Goal: Information Seeking & Learning: Check status

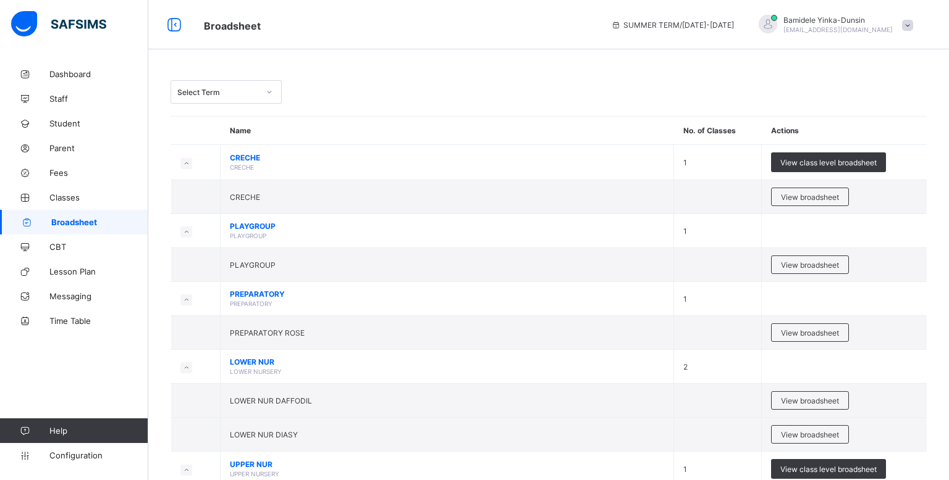
scroll to position [606, 0]
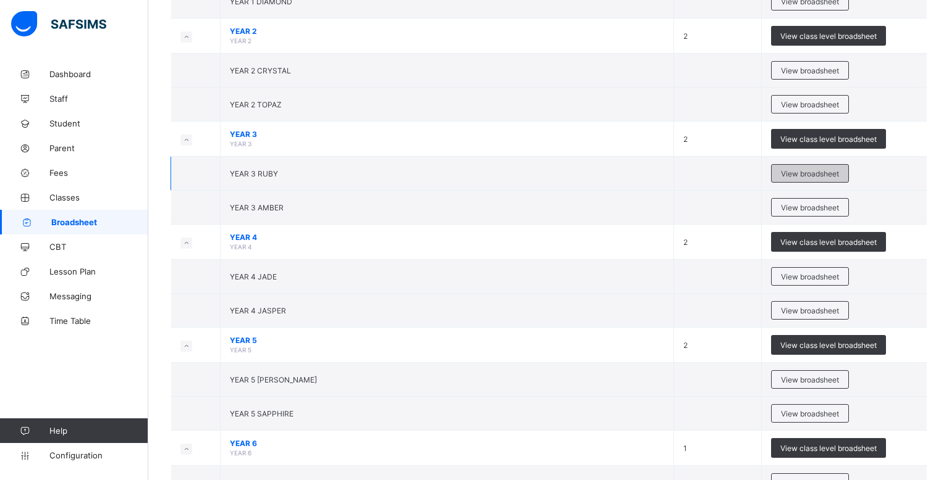
click at [807, 173] on span "View broadsheet" at bounding box center [810, 173] width 58 height 9
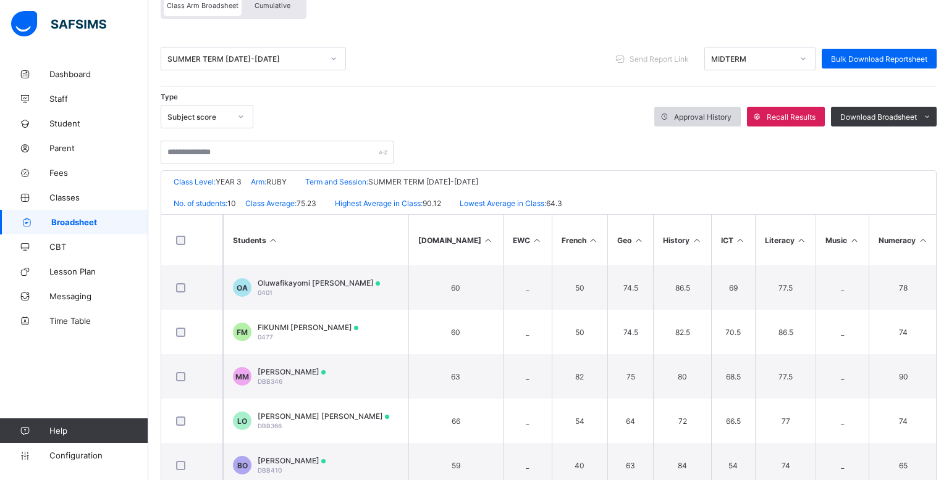
scroll to position [191, 0]
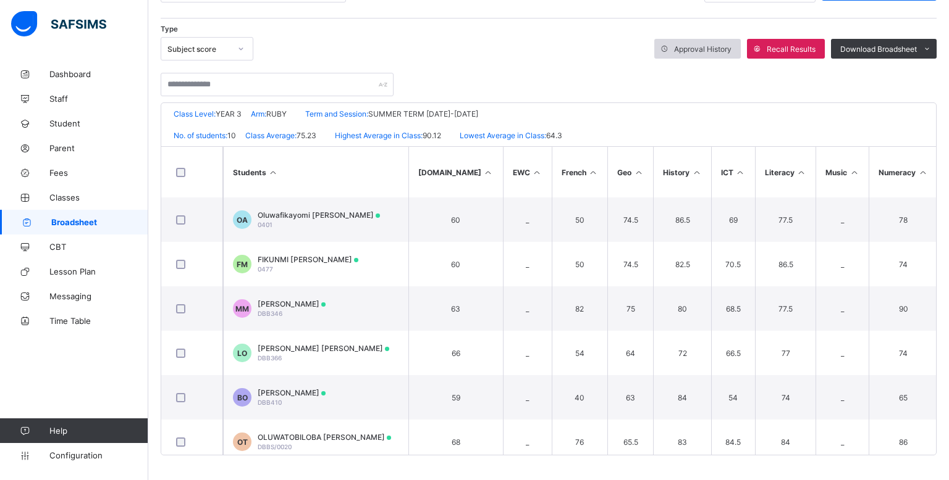
click at [716, 241] on td "69" at bounding box center [733, 220] width 44 height 44
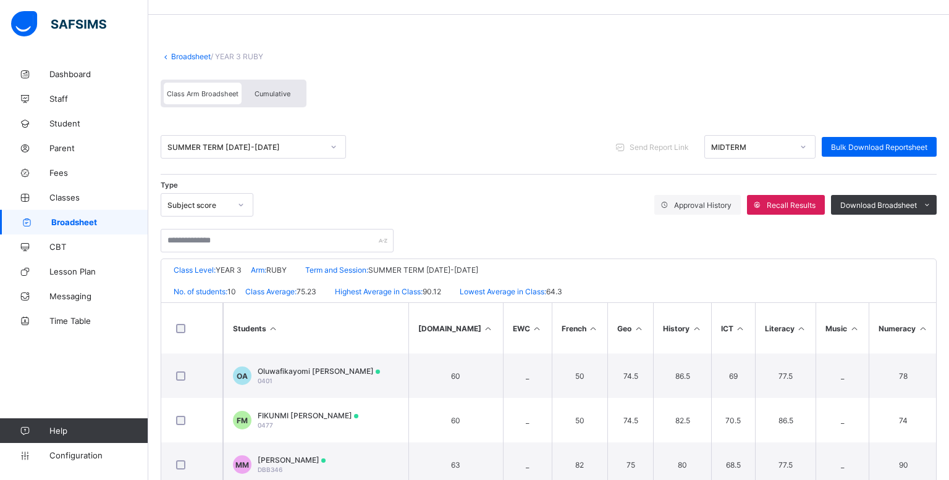
scroll to position [34, 0]
click at [803, 147] on icon at bounding box center [803, 147] width 4 height 2
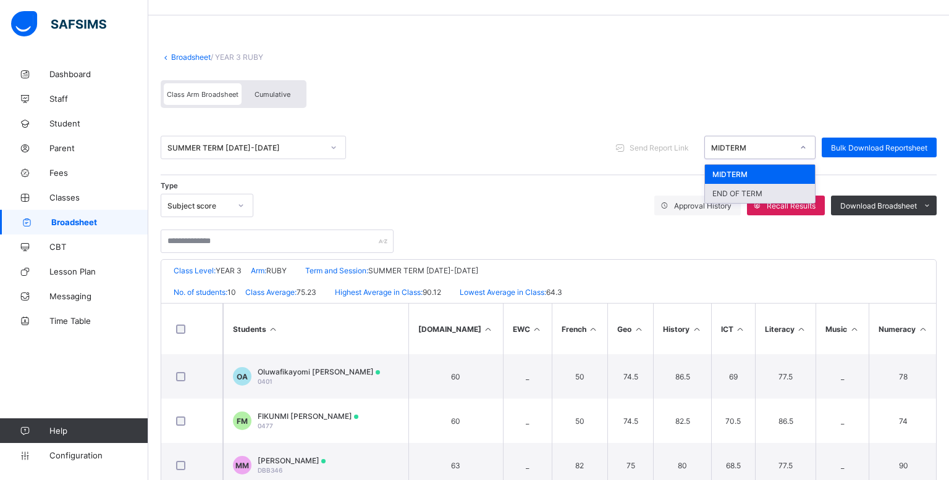
click at [770, 190] on div "END OF TERM" at bounding box center [760, 193] width 110 height 19
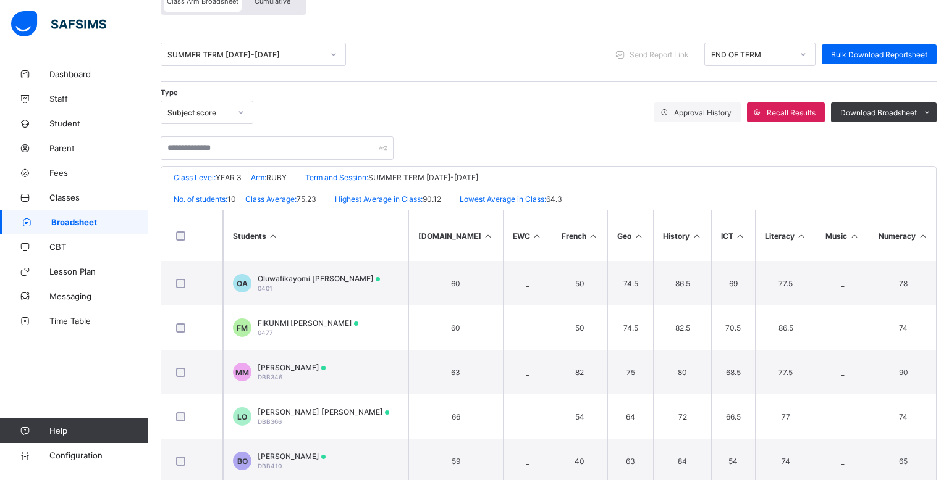
scroll to position [128, 0]
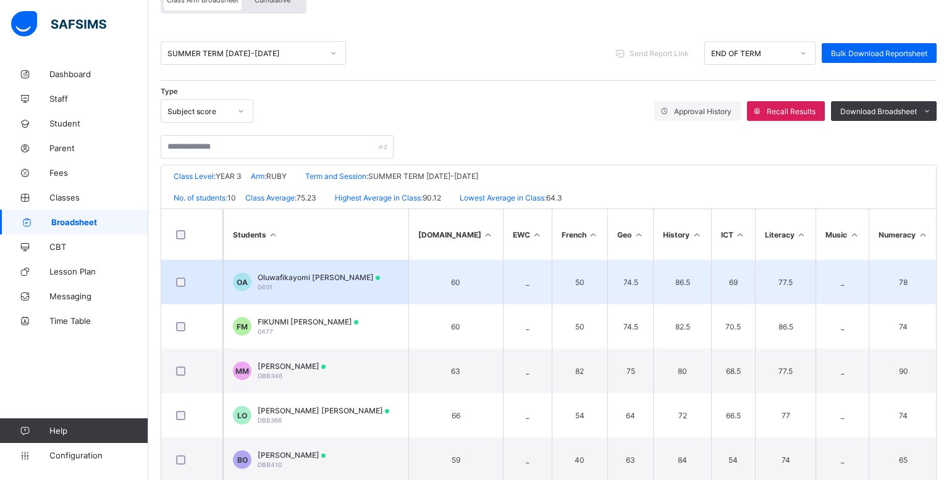
click at [310, 280] on span "Oluwafikayomi [PERSON_NAME]" at bounding box center [319, 277] width 122 height 9
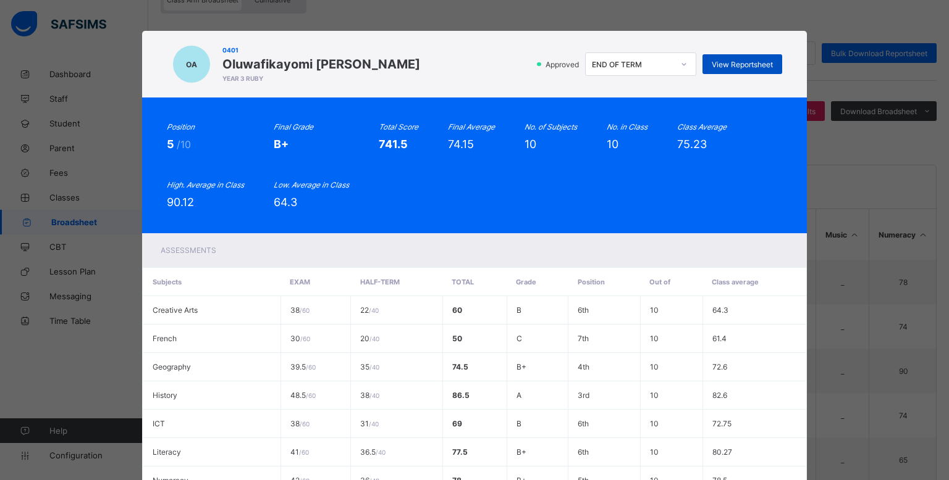
click at [724, 62] on span "View Reportsheet" at bounding box center [741, 64] width 61 height 9
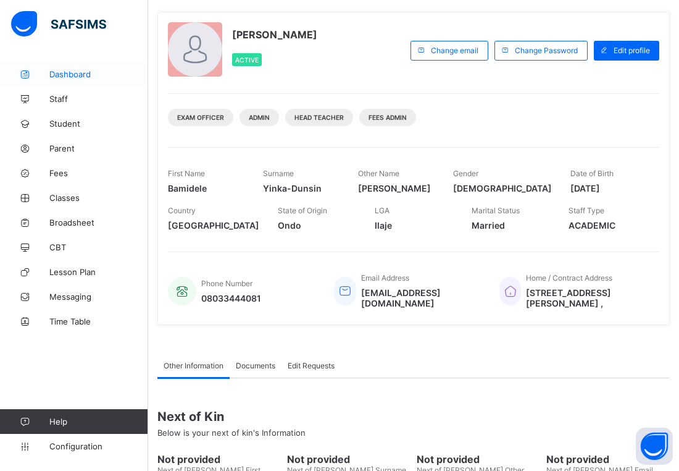
scroll to position [62, 0]
click at [79, 69] on span "Dashboard" at bounding box center [98, 74] width 99 height 10
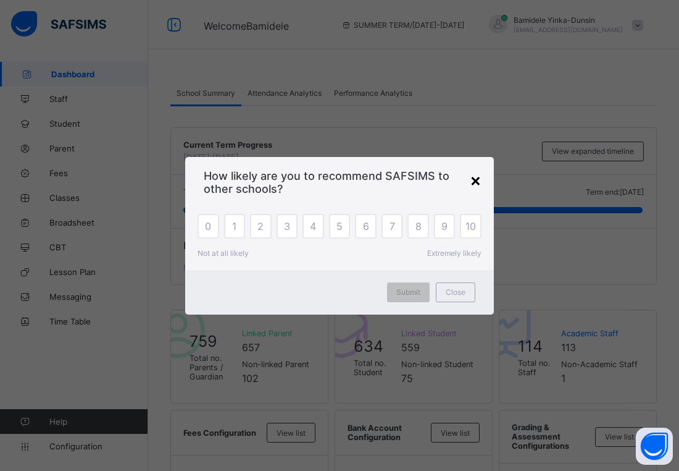
click at [474, 176] on div "×" at bounding box center [476, 179] width 12 height 21
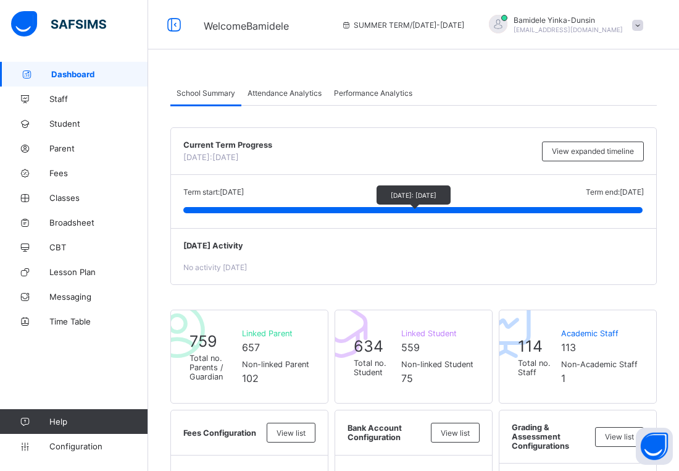
click at [522, 214] on div "Today: 10 February, 2023" at bounding box center [413, 211] width 461 height 9
click at [546, 272] on div "No activity today" at bounding box center [413, 266] width 461 height 9
click at [61, 451] on link "Configuration" at bounding box center [74, 446] width 148 height 25
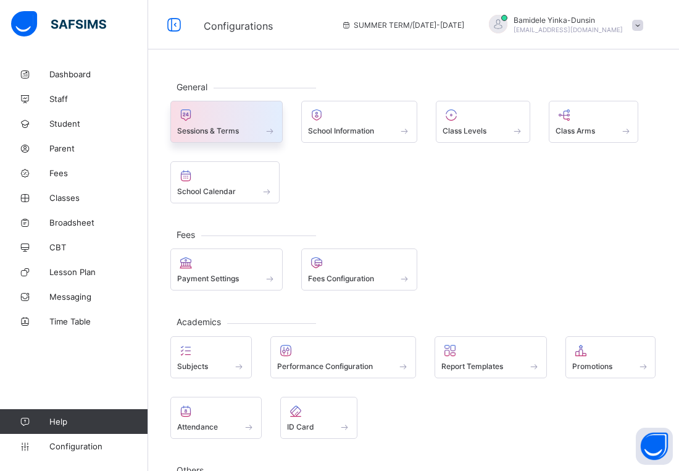
click at [268, 133] on span at bounding box center [270, 130] width 12 height 10
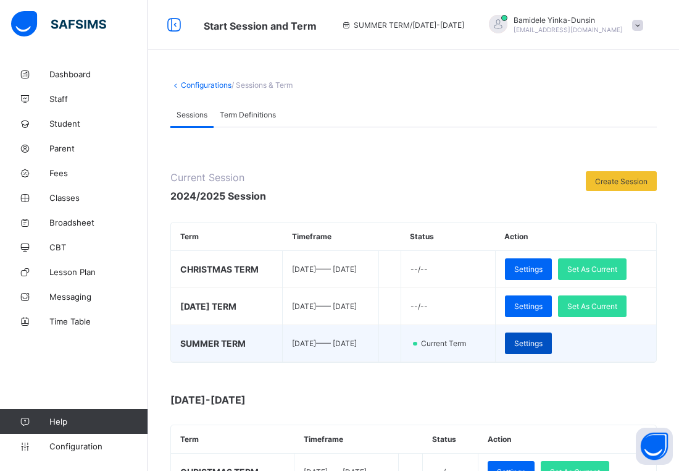
click at [543, 345] on span "Settings" at bounding box center [528, 342] width 28 height 9
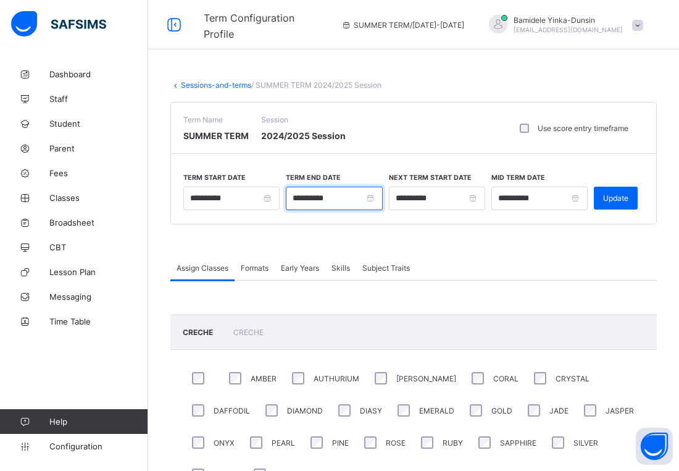
click at [301, 196] on input "**********" at bounding box center [334, 198] width 96 height 23
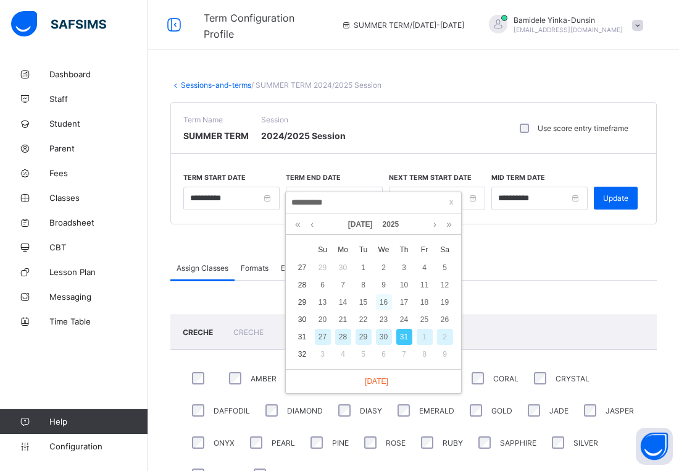
click at [380, 301] on div "16" at bounding box center [384, 302] width 16 height 16
type input "**********"
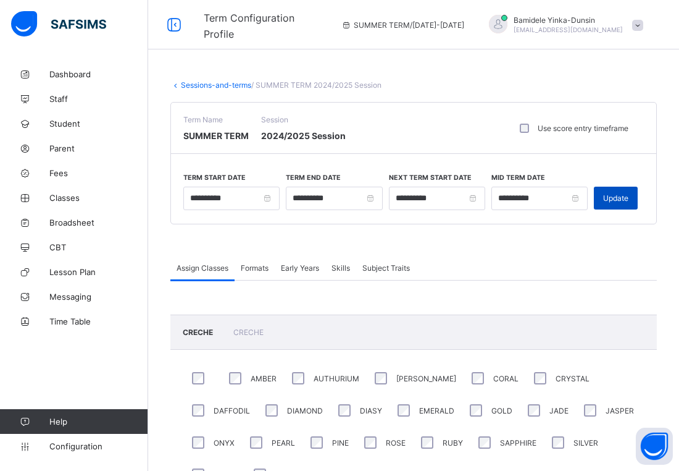
click at [623, 203] on div "Update" at bounding box center [616, 198] width 44 height 23
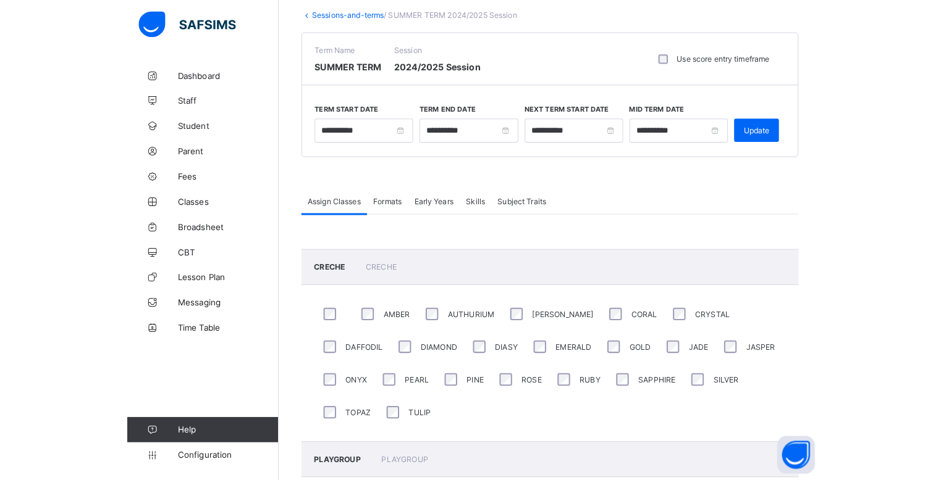
scroll to position [73, 0]
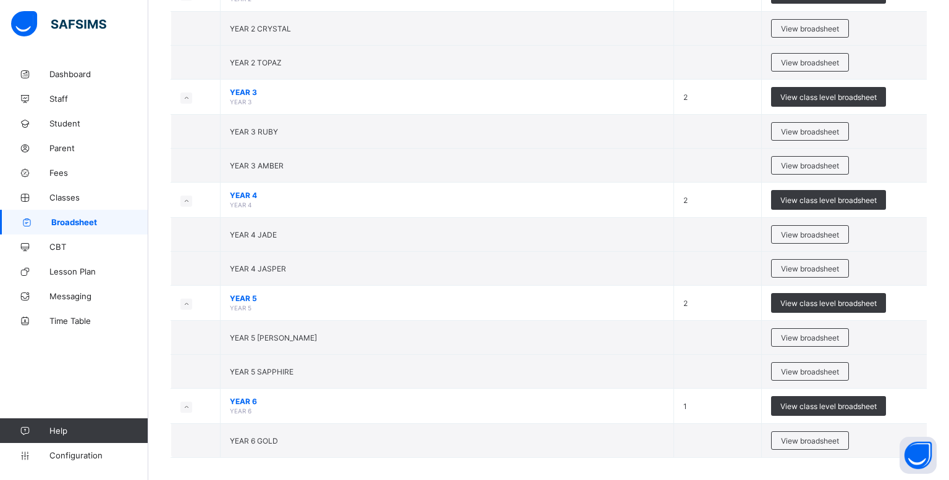
scroll to position [654, 0]
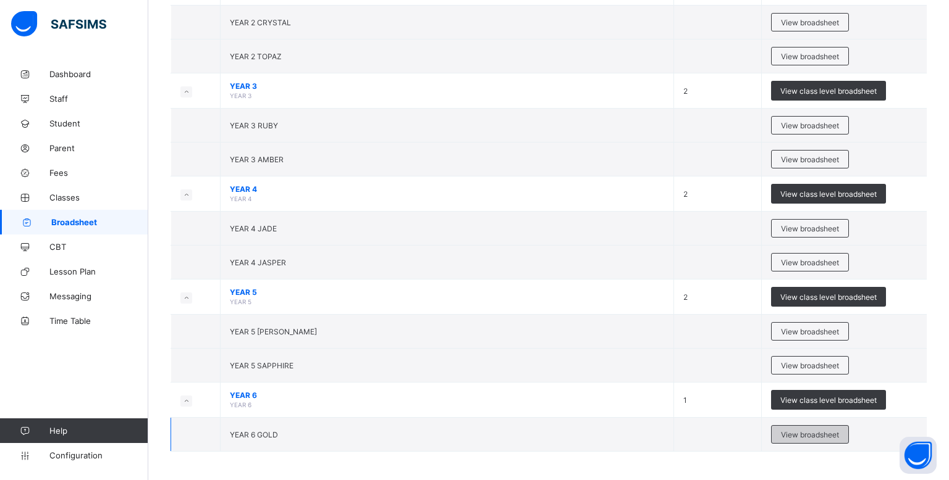
click at [823, 434] on span "View broadsheet" at bounding box center [810, 434] width 58 height 9
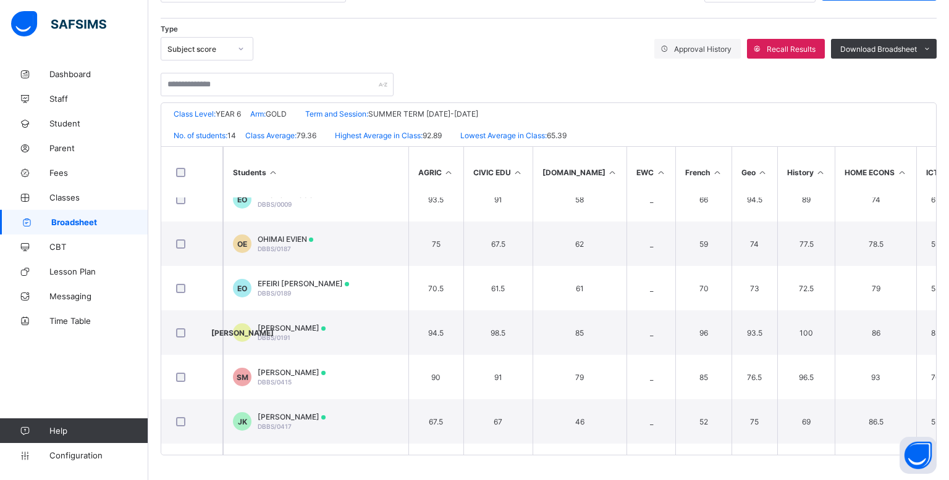
scroll to position [242, 0]
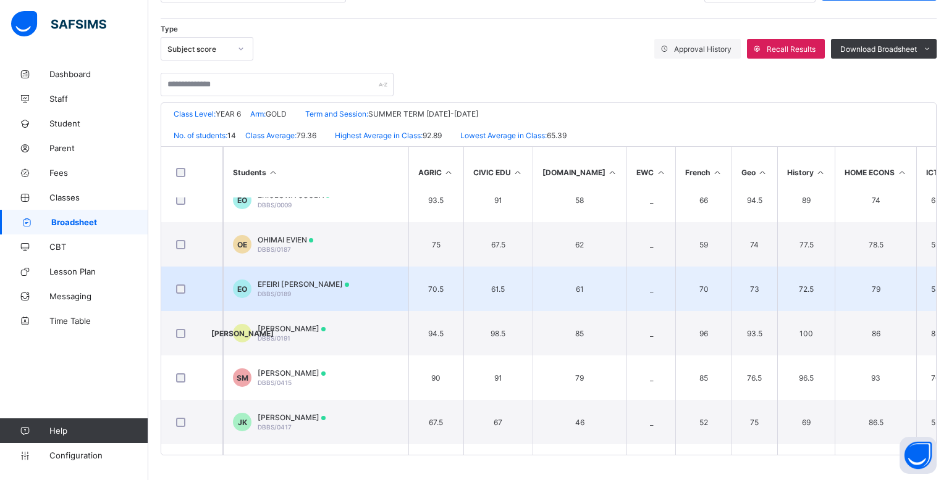
click at [332, 298] on td "EO EFEIRI OSAMOKHAI DBBS/0189" at bounding box center [315, 289] width 185 height 44
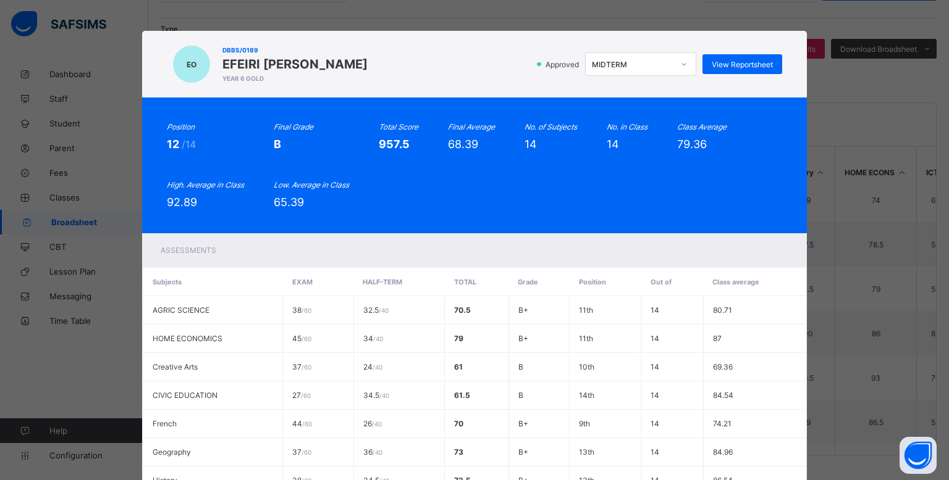
click at [680, 60] on icon at bounding box center [683, 64] width 7 height 12
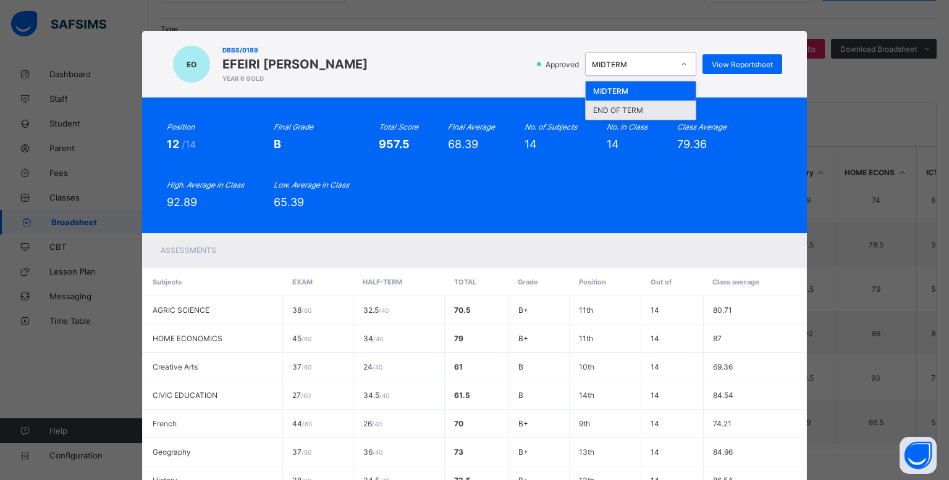
click at [628, 110] on div "END OF TERM" at bounding box center [640, 110] width 110 height 19
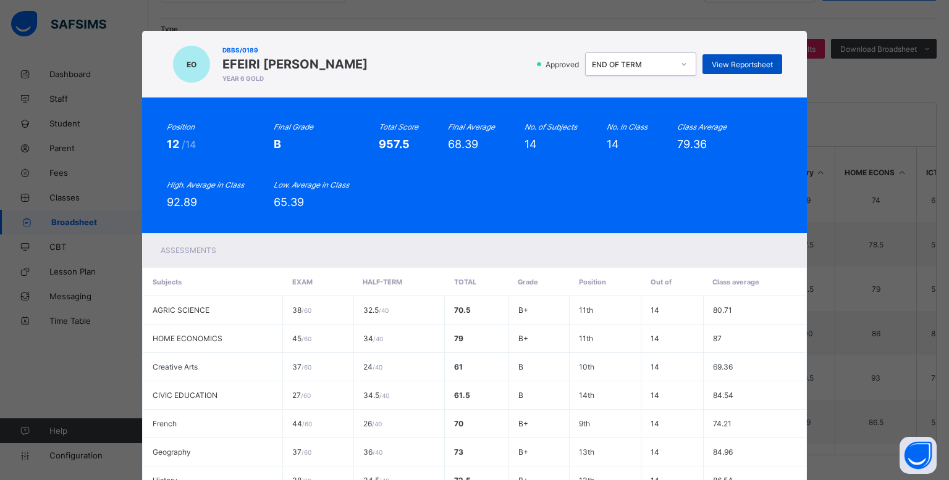
click at [749, 65] on span "View Reportsheet" at bounding box center [741, 64] width 61 height 9
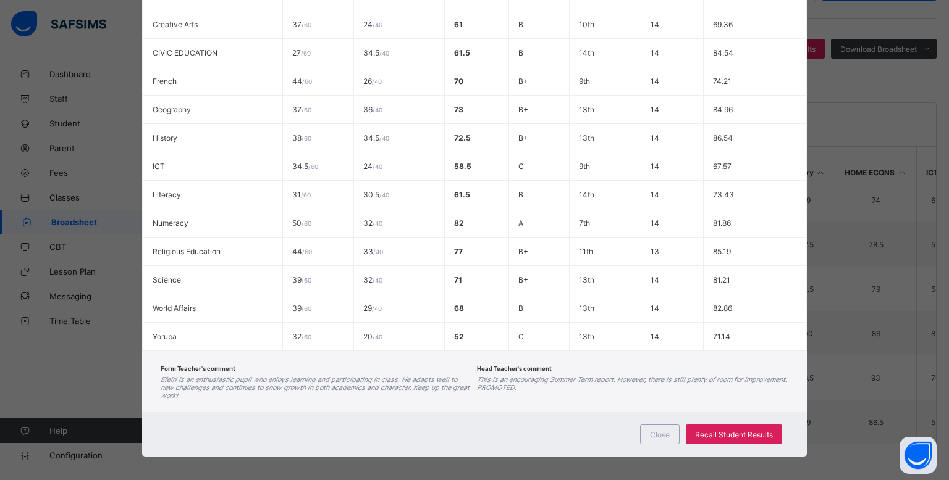
scroll to position [351, 0]
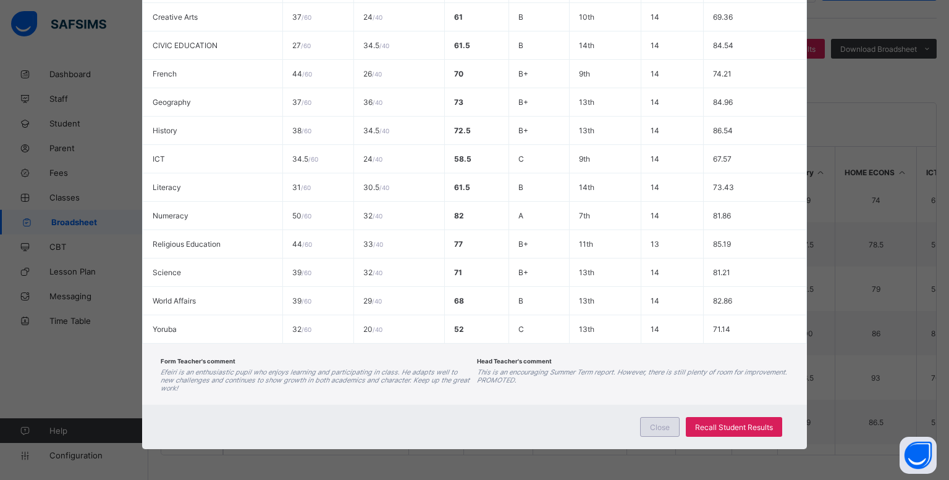
click at [653, 423] on span "Close" at bounding box center [660, 427] width 20 height 9
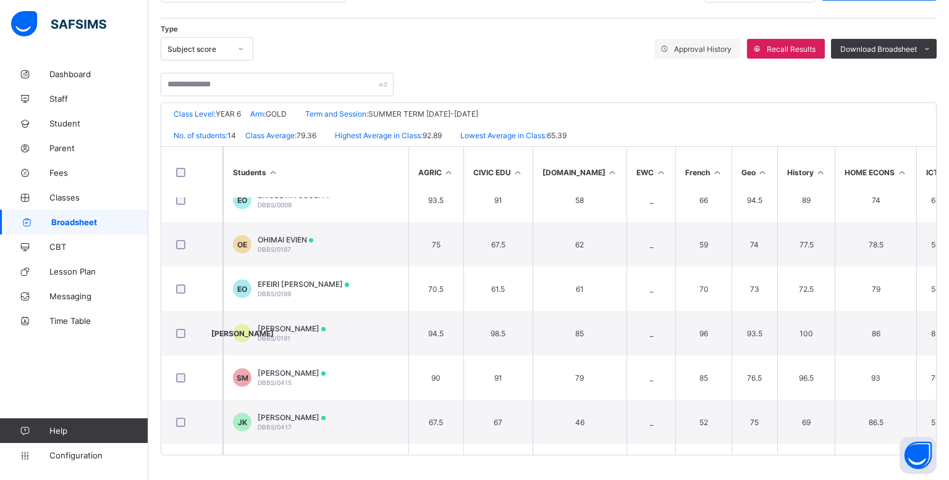
click at [91, 219] on span "Broadsheet" at bounding box center [99, 222] width 97 height 10
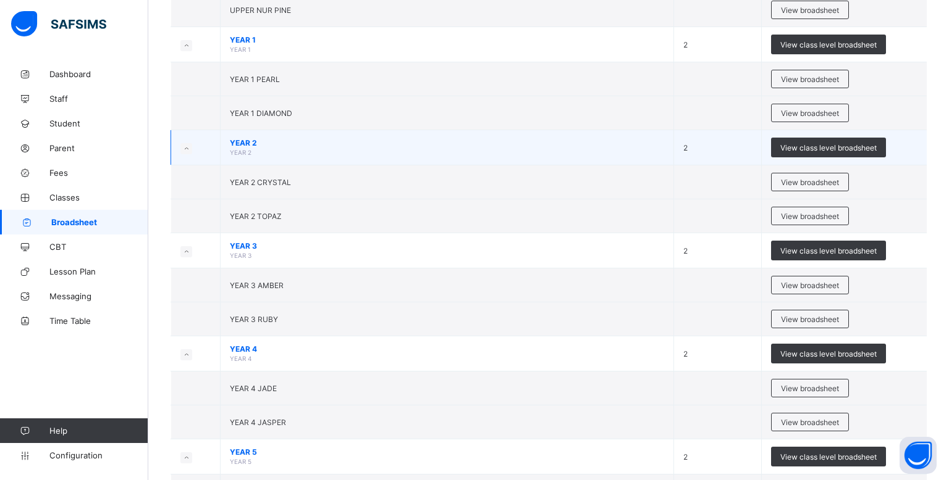
scroll to position [496, 0]
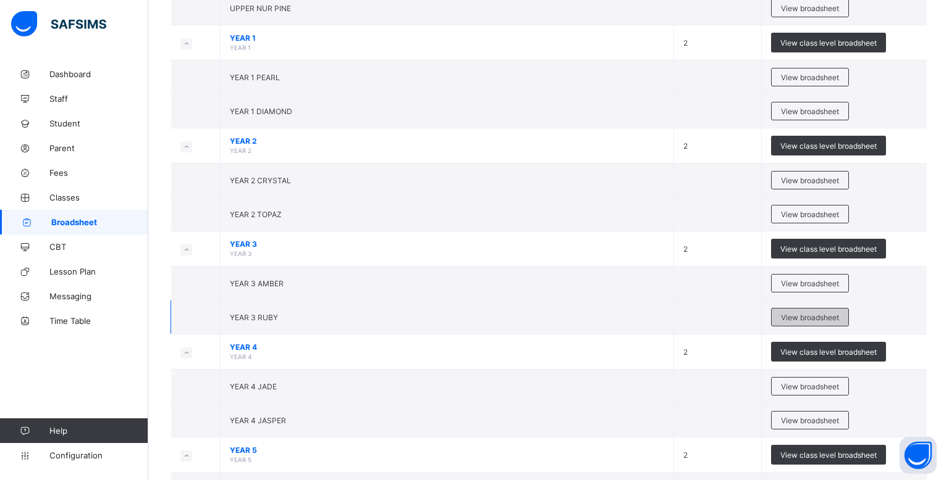
click at [783, 313] on span "View broadsheet" at bounding box center [810, 317] width 58 height 9
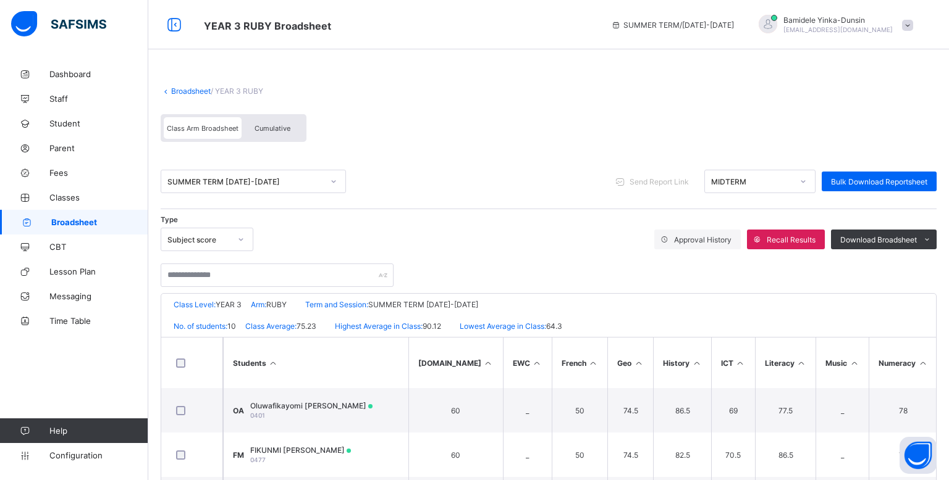
click at [807, 185] on div at bounding box center [802, 182] width 21 height 20
click at [761, 230] on div "END OF TERM" at bounding box center [760, 227] width 110 height 19
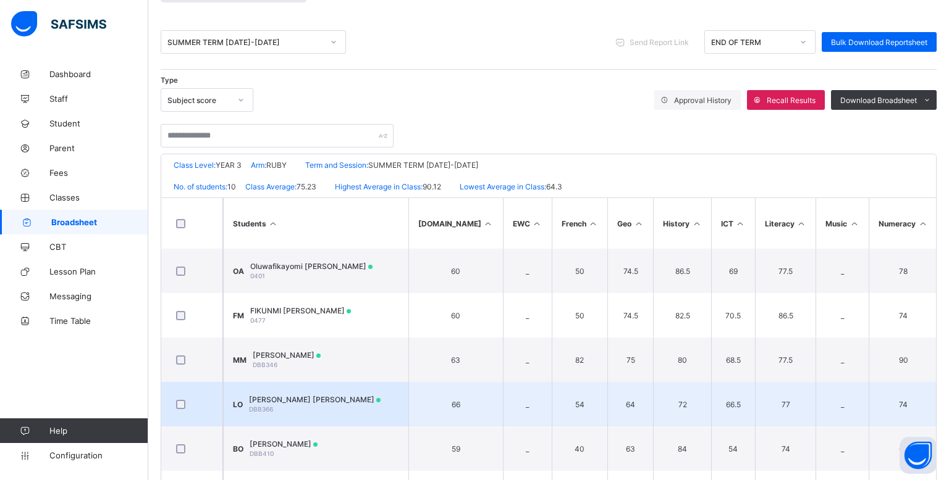
click at [362, 403] on span "LUCAS OLUWAKOREAYOMIDE OGUNYEMI" at bounding box center [315, 399] width 132 height 9
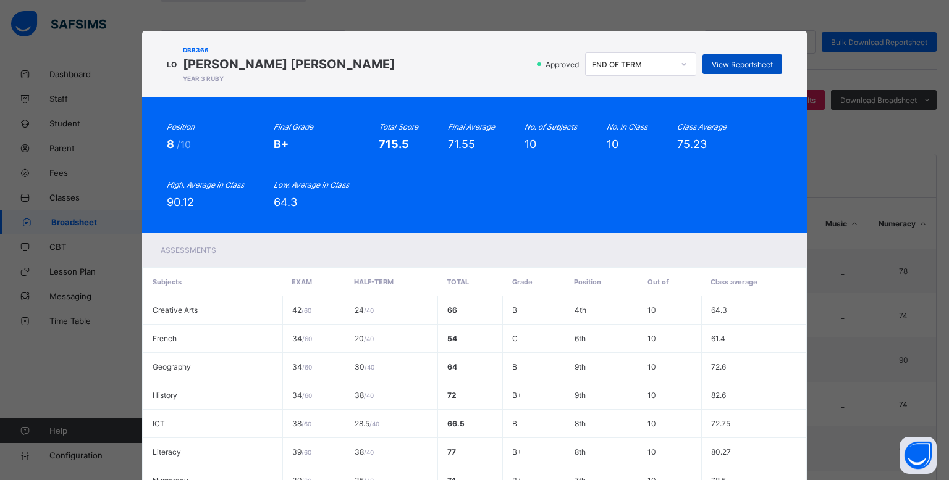
click at [716, 62] on span "View Reportsheet" at bounding box center [741, 64] width 61 height 9
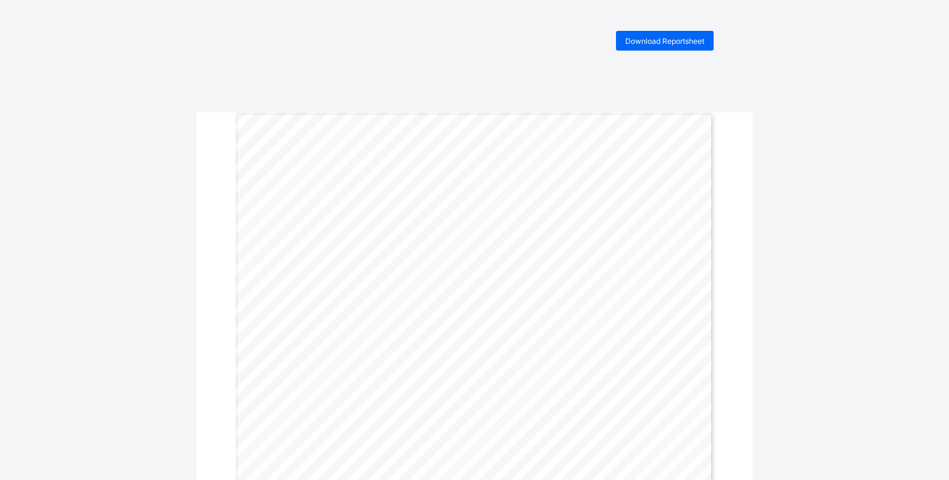
click at [671, 306] on span "98" at bounding box center [667, 306] width 10 height 7
